Goal: Task Accomplishment & Management: Complete application form

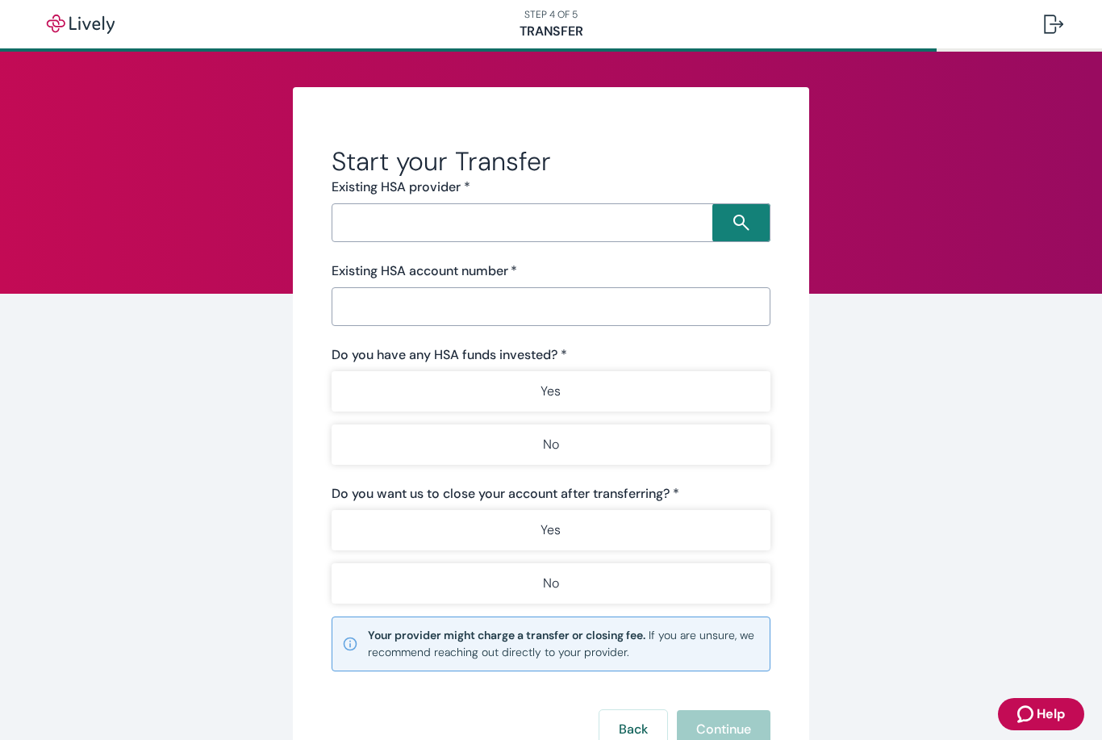
click at [943, 416] on div "Start your Transfer Existing HSA provider * ​ Existing HSA account number   * ​…" at bounding box center [551, 462] width 1102 height 820
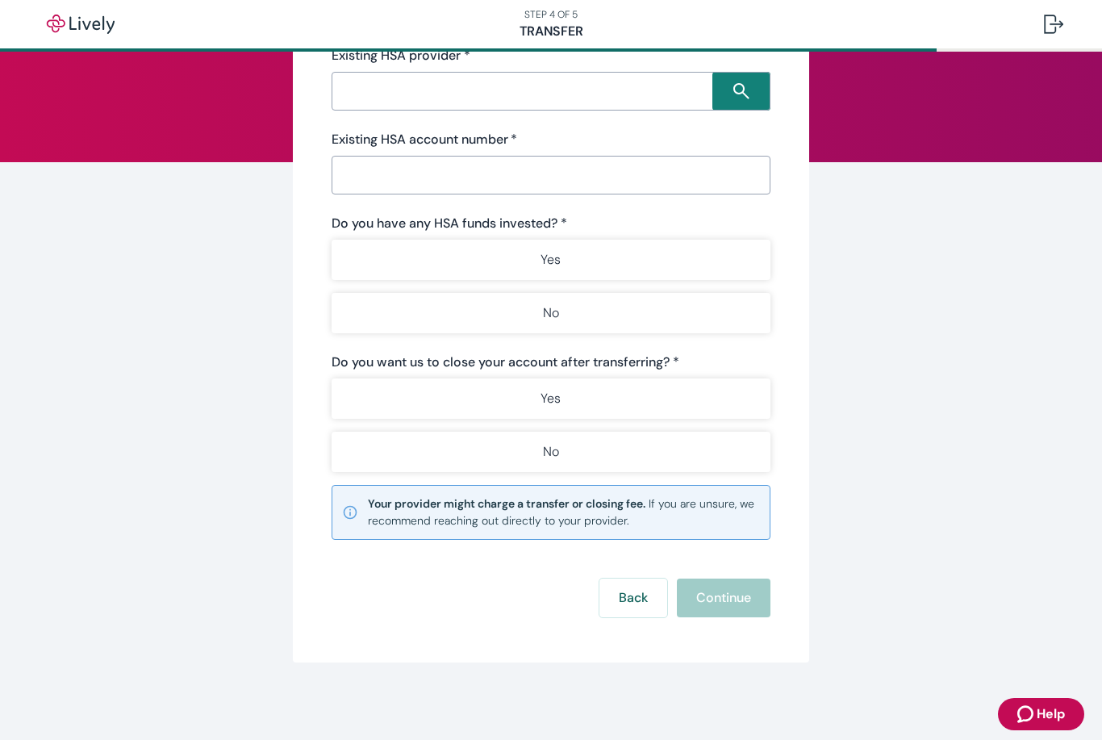
scroll to position [131, 0]
click at [632, 599] on button "Back" at bounding box center [633, 597] width 68 height 39
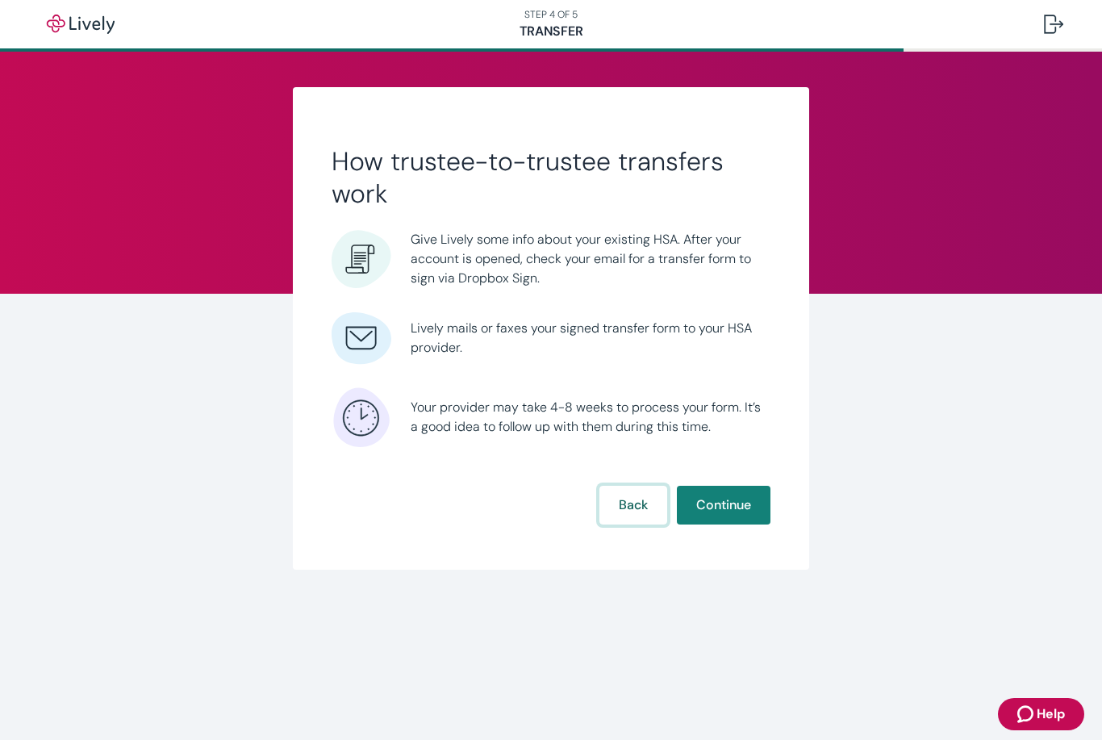
click at [630, 494] on button "Back" at bounding box center [633, 505] width 68 height 39
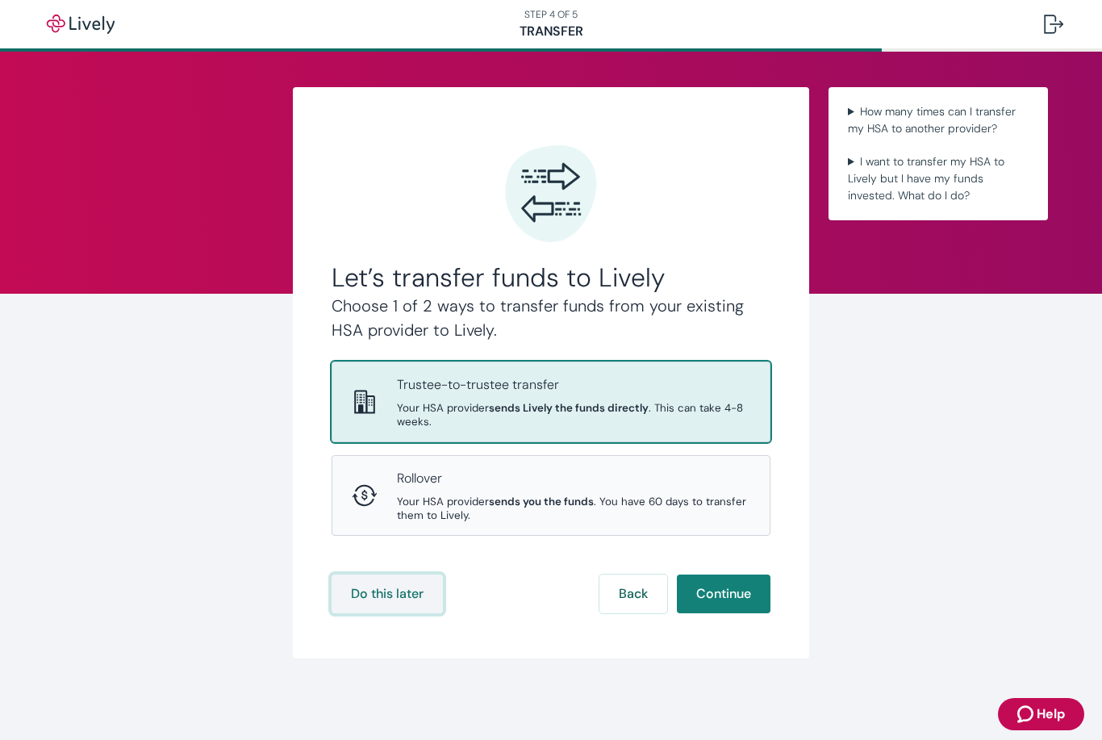
click at [402, 574] on button "Do this later" at bounding box center [387, 593] width 111 height 39
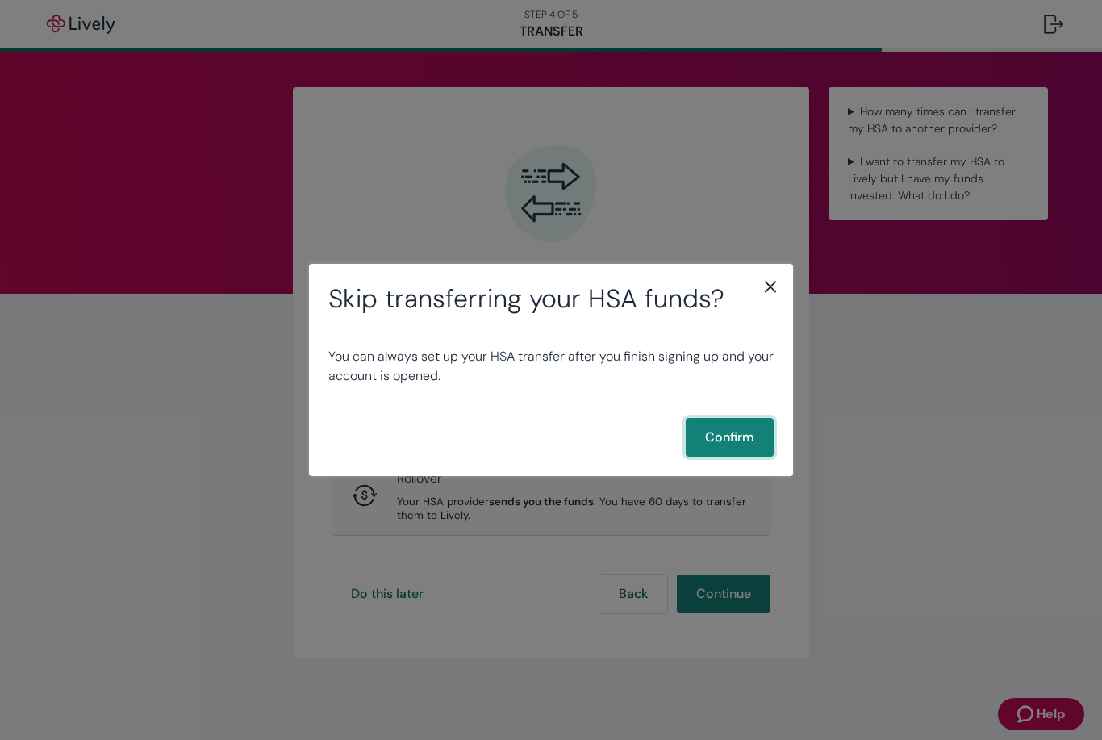
click at [748, 442] on button "Confirm" at bounding box center [730, 437] width 88 height 39
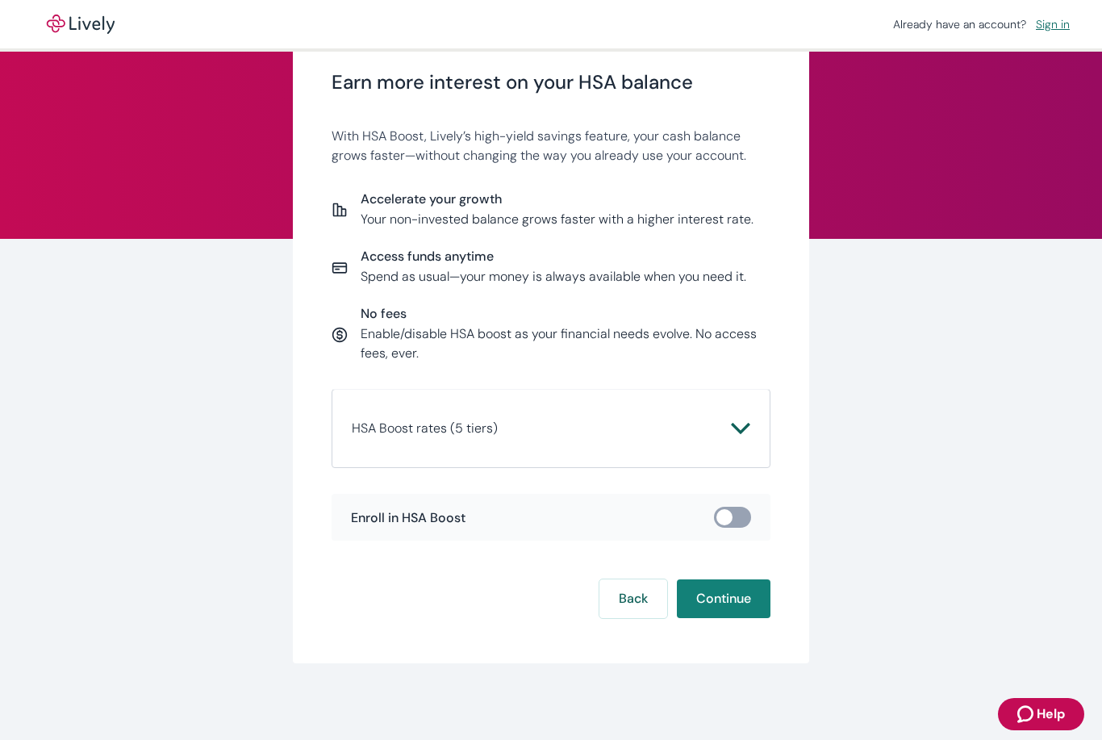
scroll to position [54, 0]
click at [644, 591] on button "Back" at bounding box center [633, 599] width 68 height 39
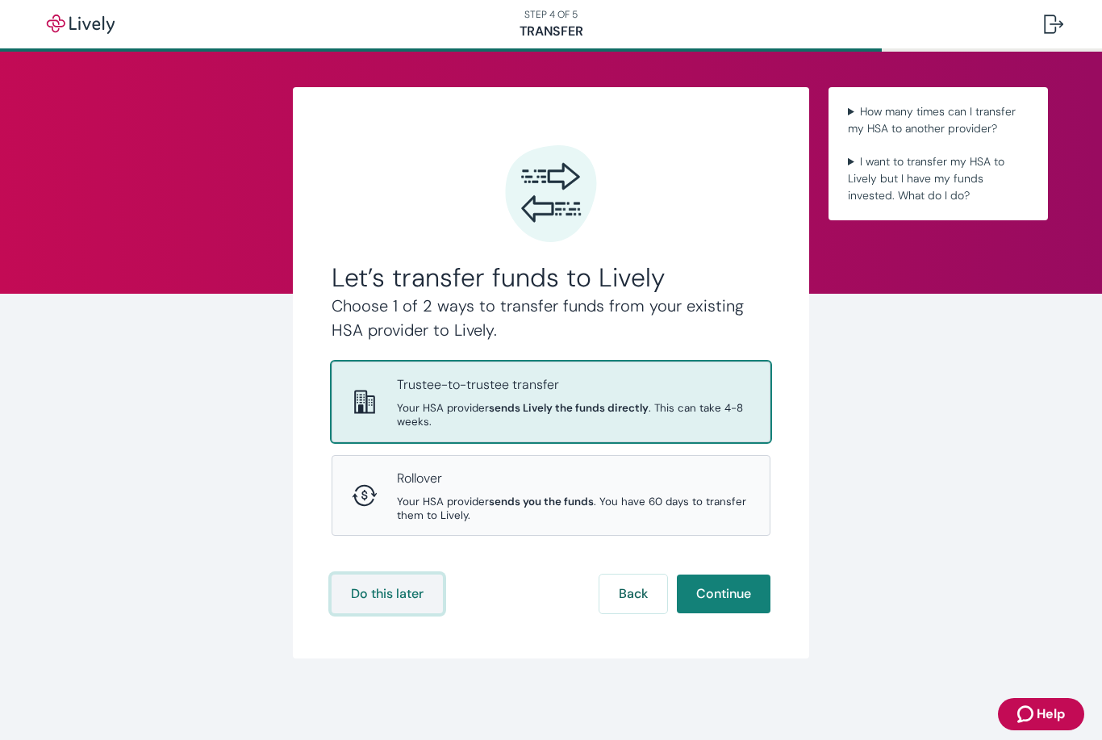
click at [394, 574] on button "Do this later" at bounding box center [387, 593] width 111 height 39
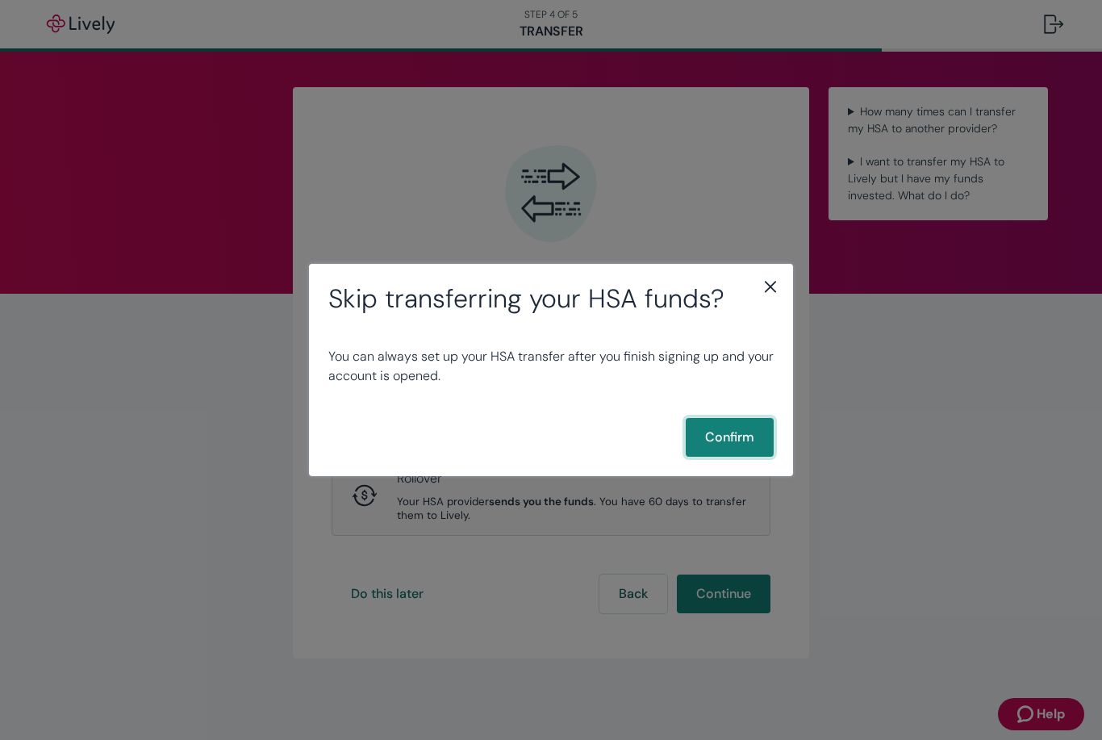
click at [745, 430] on button "Confirm" at bounding box center [730, 437] width 88 height 39
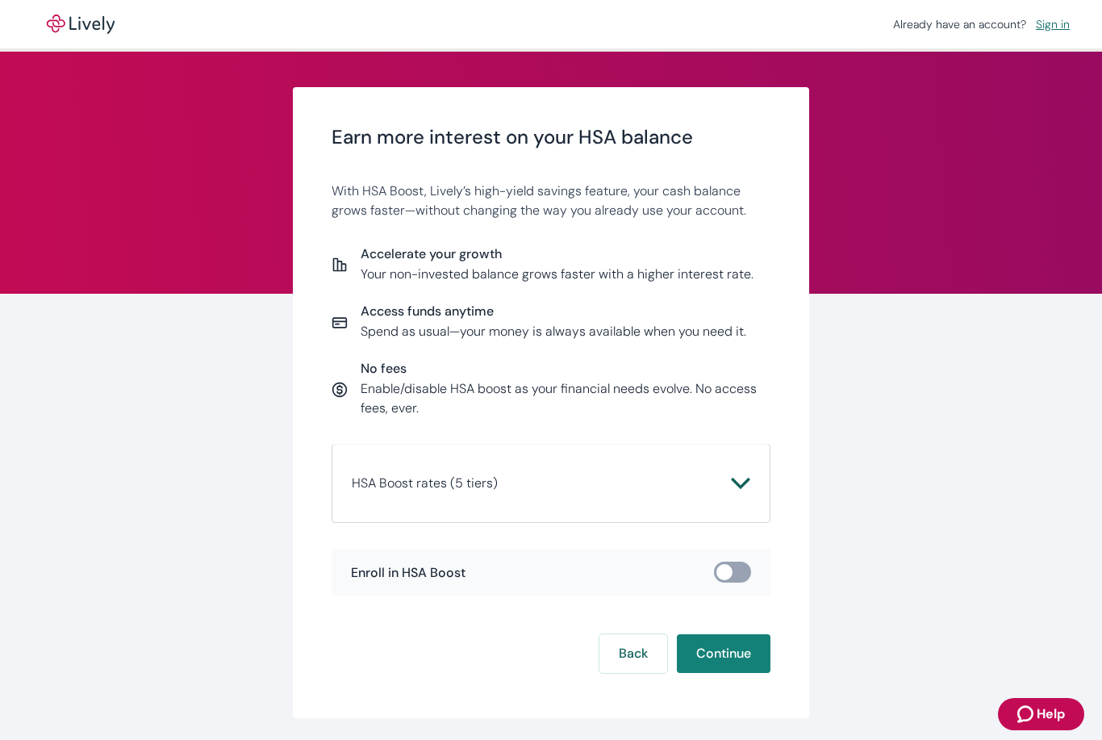
click at [744, 486] on icon "Chevron icon" at bounding box center [740, 483] width 19 height 19
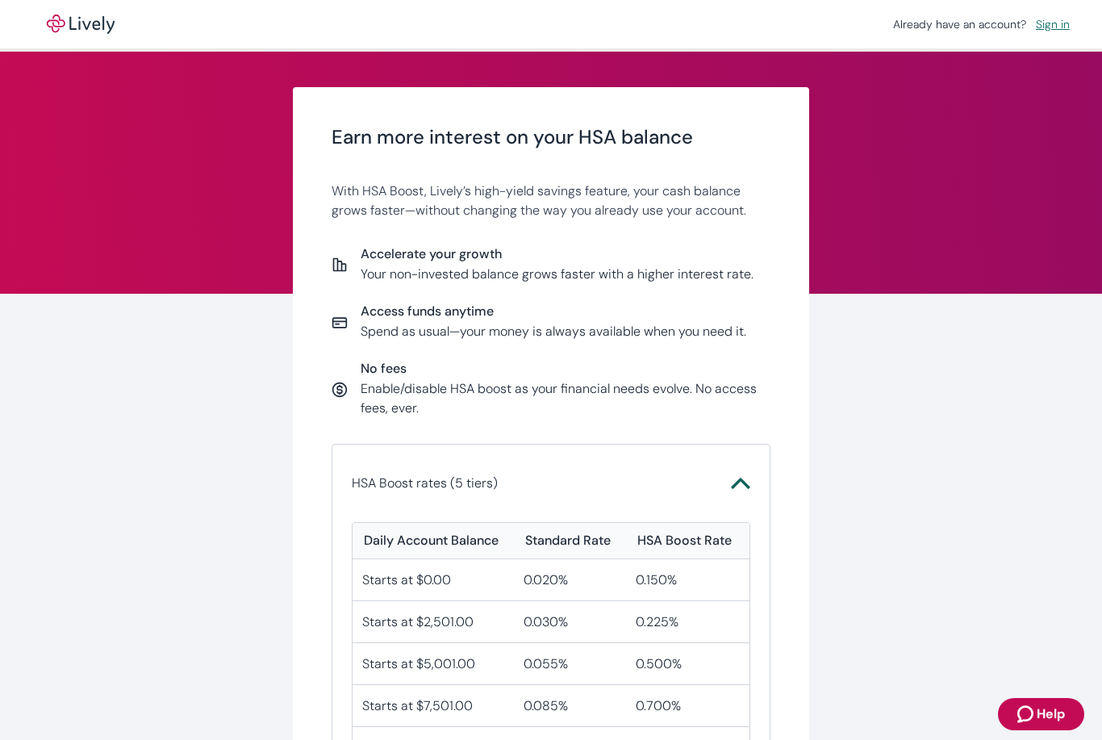
click at [749, 487] on icon "Chevron icon" at bounding box center [740, 483] width 19 height 19
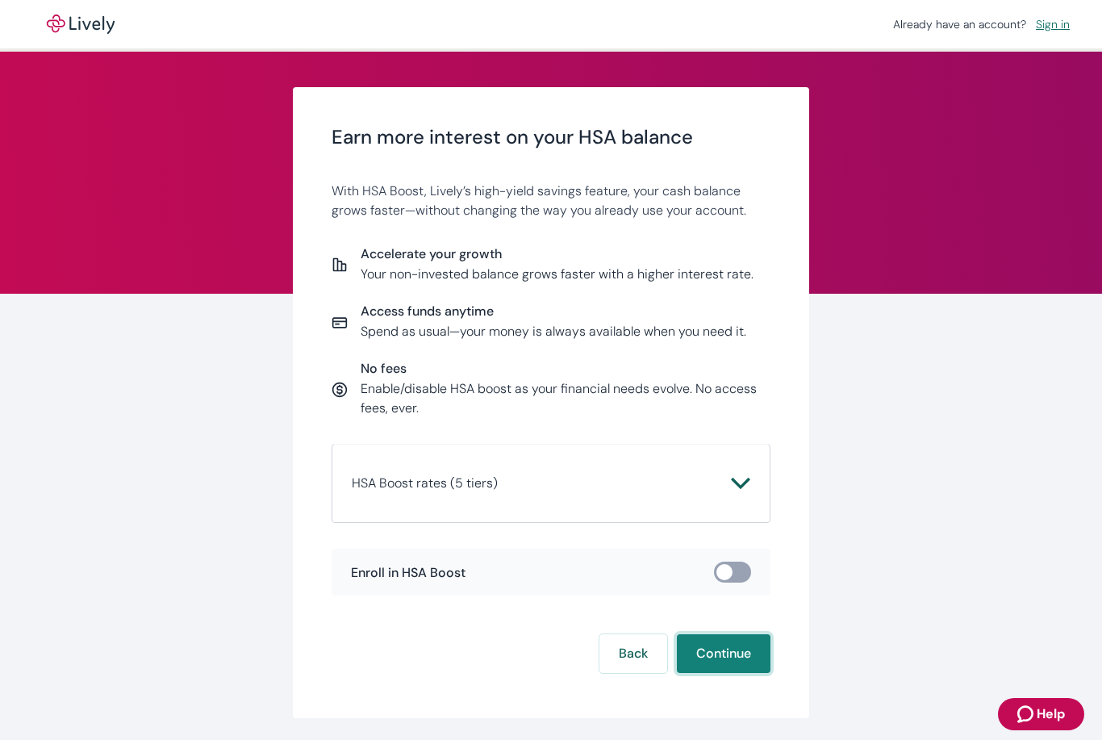
click at [729, 640] on button "Continue" at bounding box center [724, 653] width 94 height 39
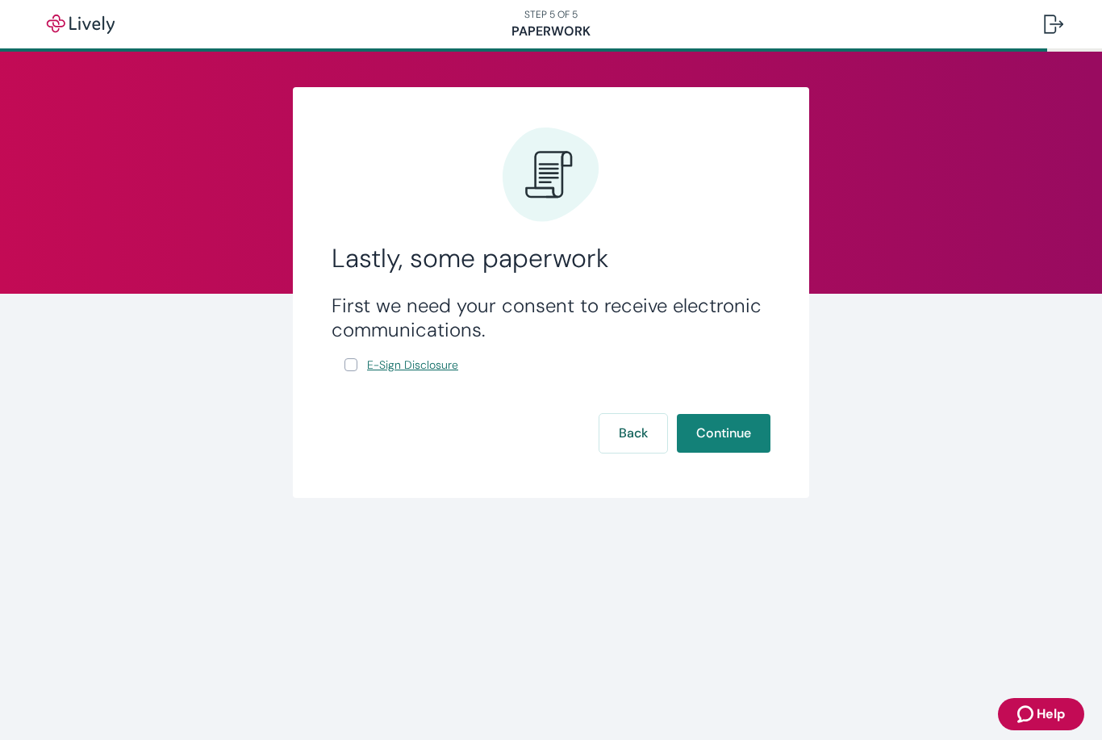
click at [365, 357] on link "E-Sign Disclosure" at bounding box center [413, 365] width 98 height 20
click at [350, 362] on input "E-Sign Disclosure" at bounding box center [350, 364] width 13 height 13
checkbox input "true"
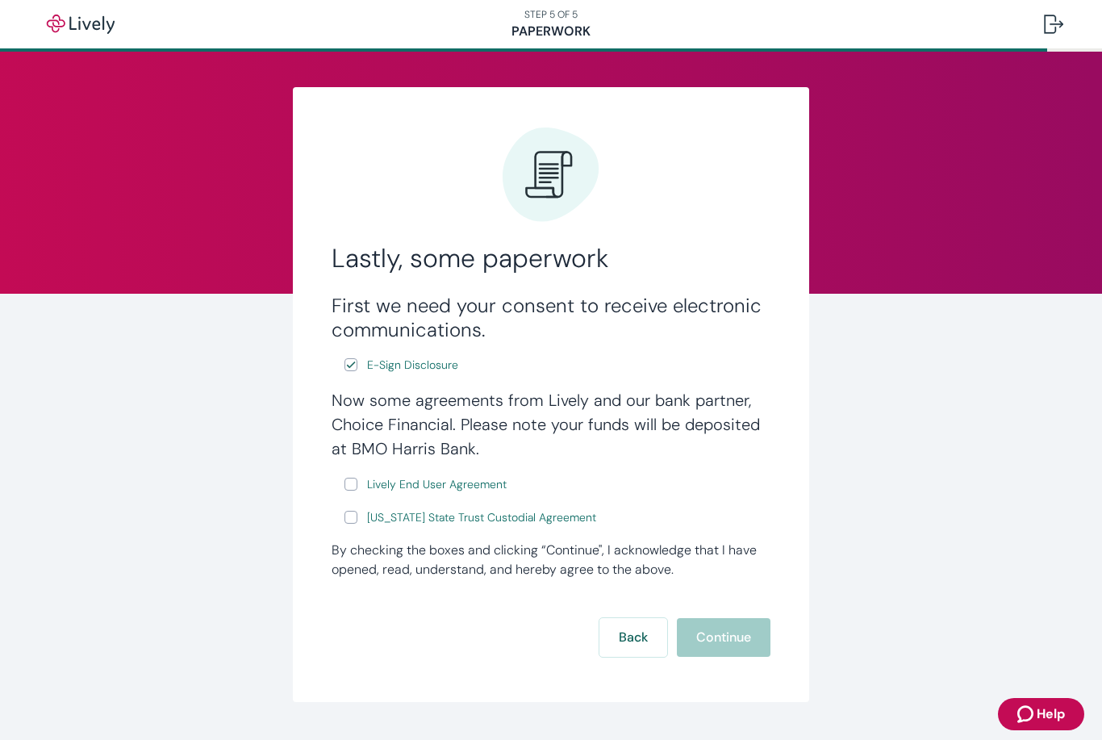
click at [353, 478] on input "Lively End User Agreement" at bounding box center [350, 484] width 13 height 13
checkbox input "true"
click at [355, 511] on input "[US_STATE] State Trust Custodial Agreement" at bounding box center [350, 517] width 13 height 13
checkbox input "true"
click at [742, 636] on button "Continue" at bounding box center [724, 637] width 94 height 39
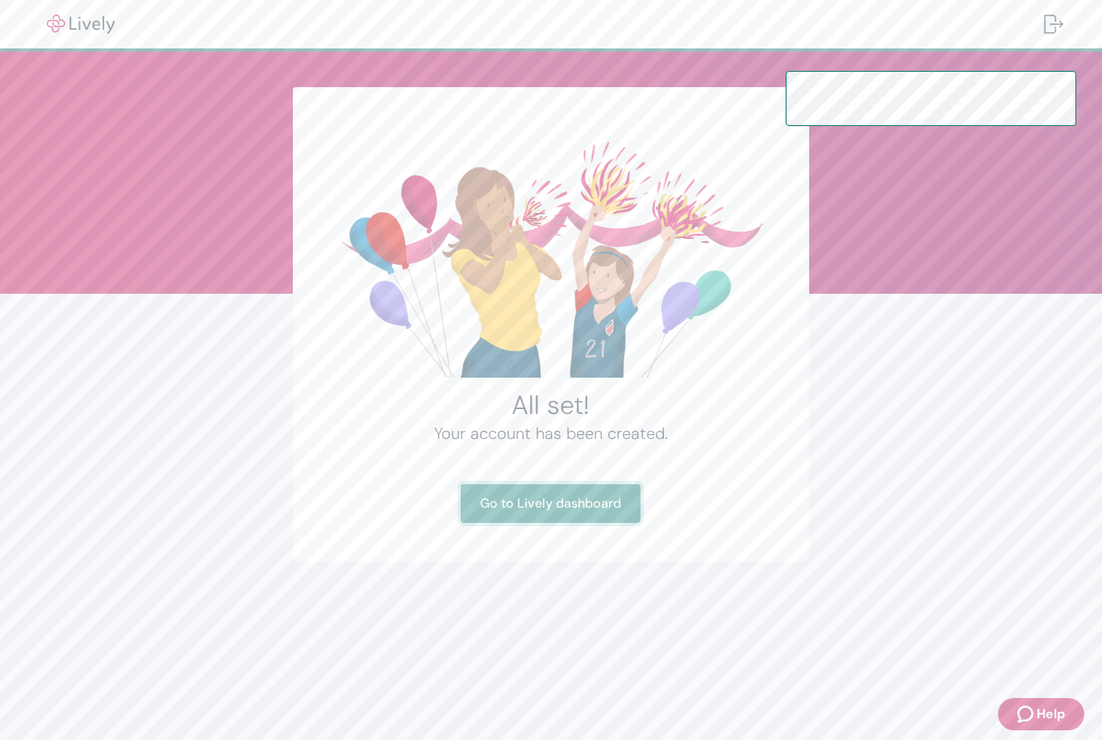
click at [593, 502] on link "Go to Lively dashboard" at bounding box center [551, 503] width 180 height 39
